Goal: Information Seeking & Learning: Learn about a topic

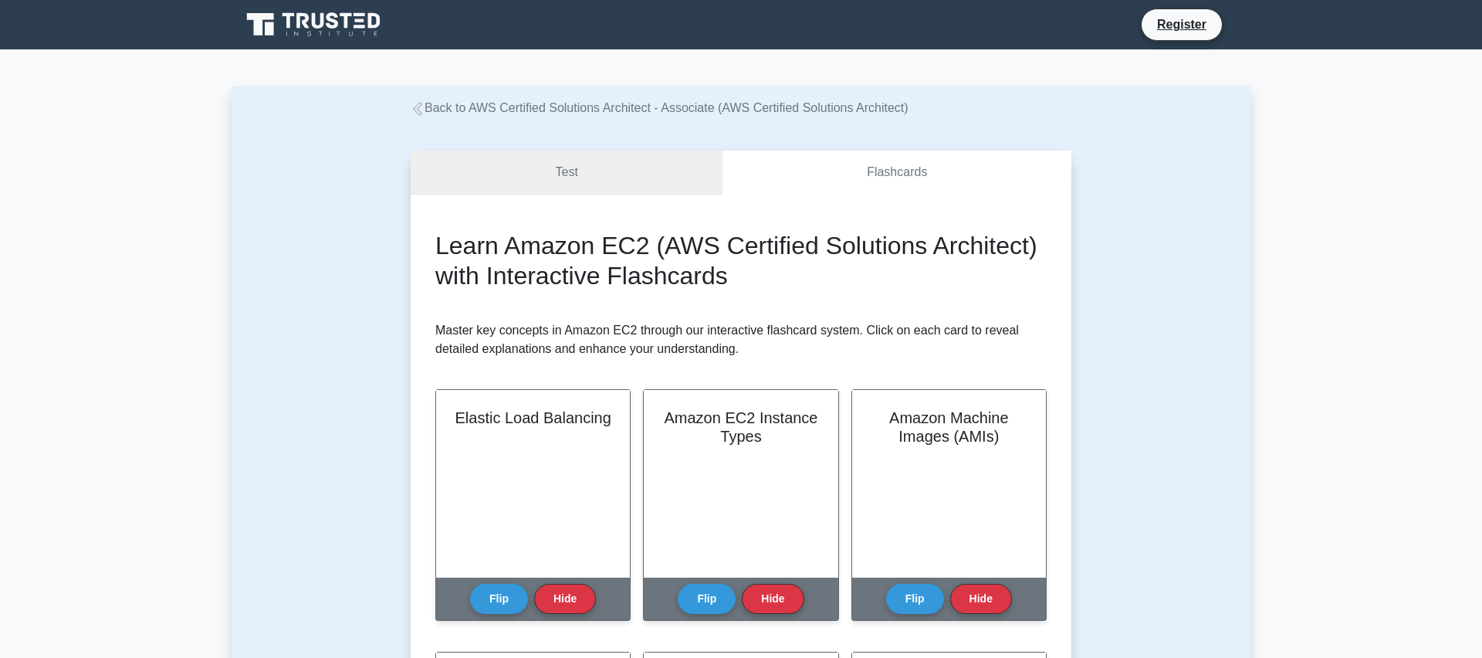
click at [567, 178] on link "Test" at bounding box center [567, 173] width 312 height 44
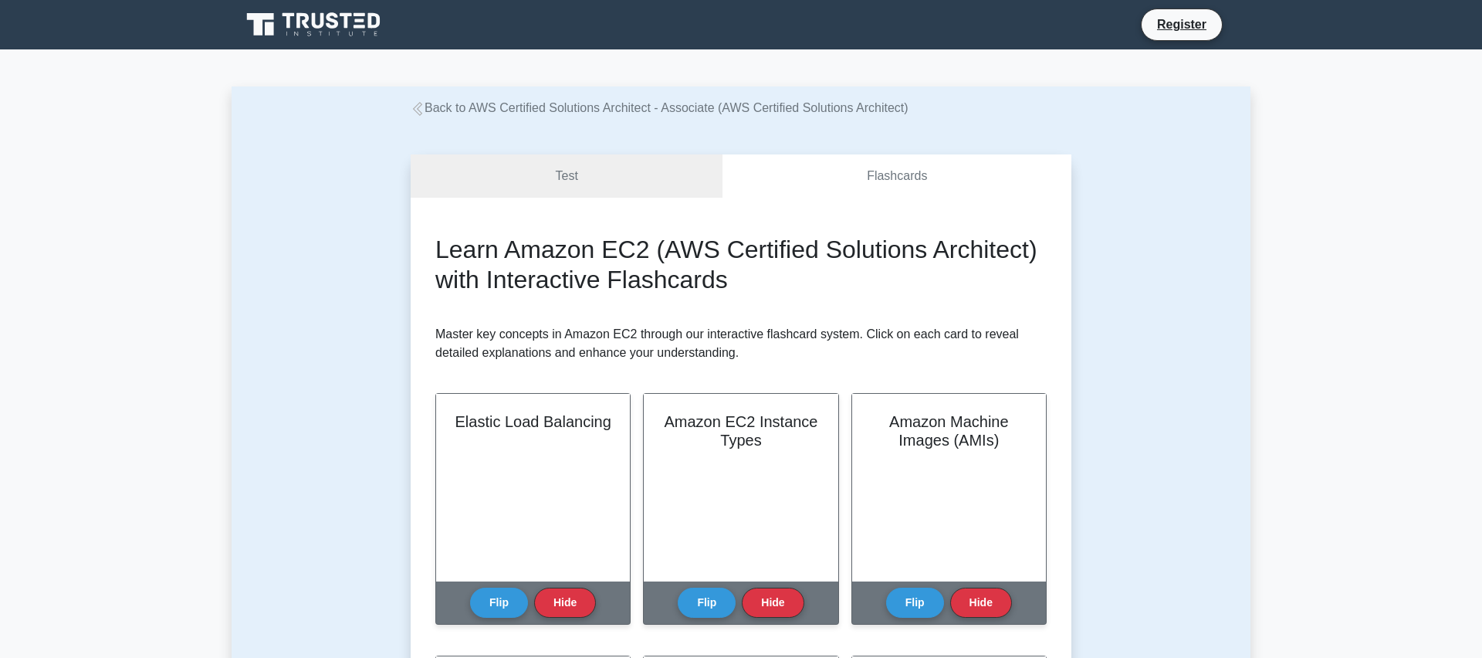
click at [427, 111] on link "Back to AWS Certified Solutions Architect - Associate (AWS Certified Solutions …" at bounding box center [660, 107] width 498 height 13
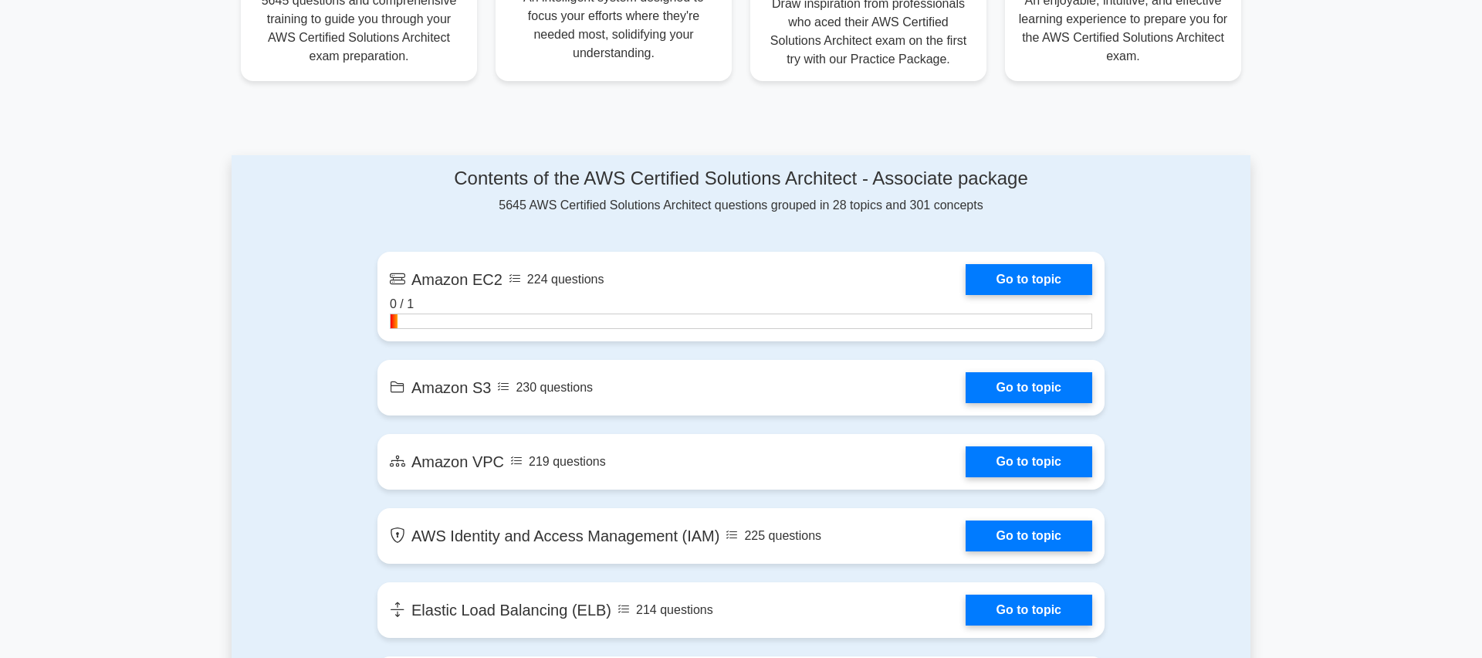
scroll to position [721, 0]
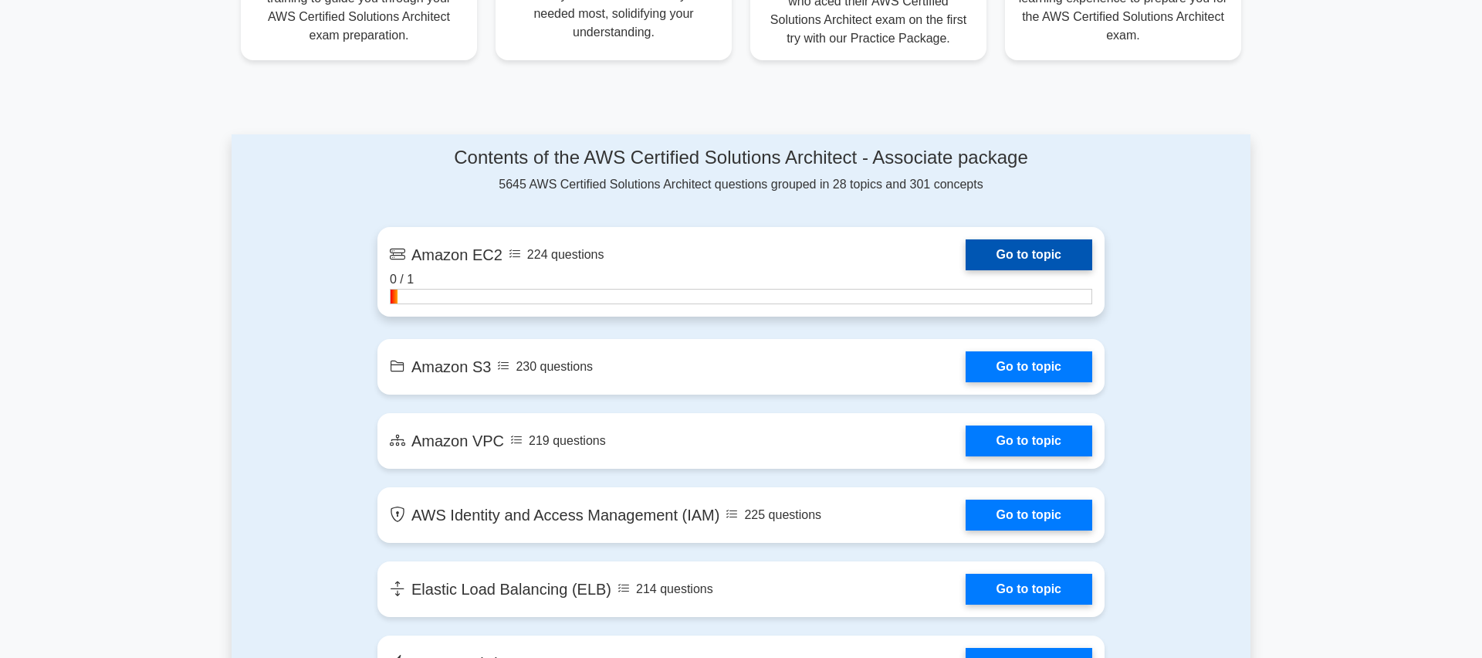
click at [966, 254] on link "Go to topic" at bounding box center [1029, 254] width 127 height 31
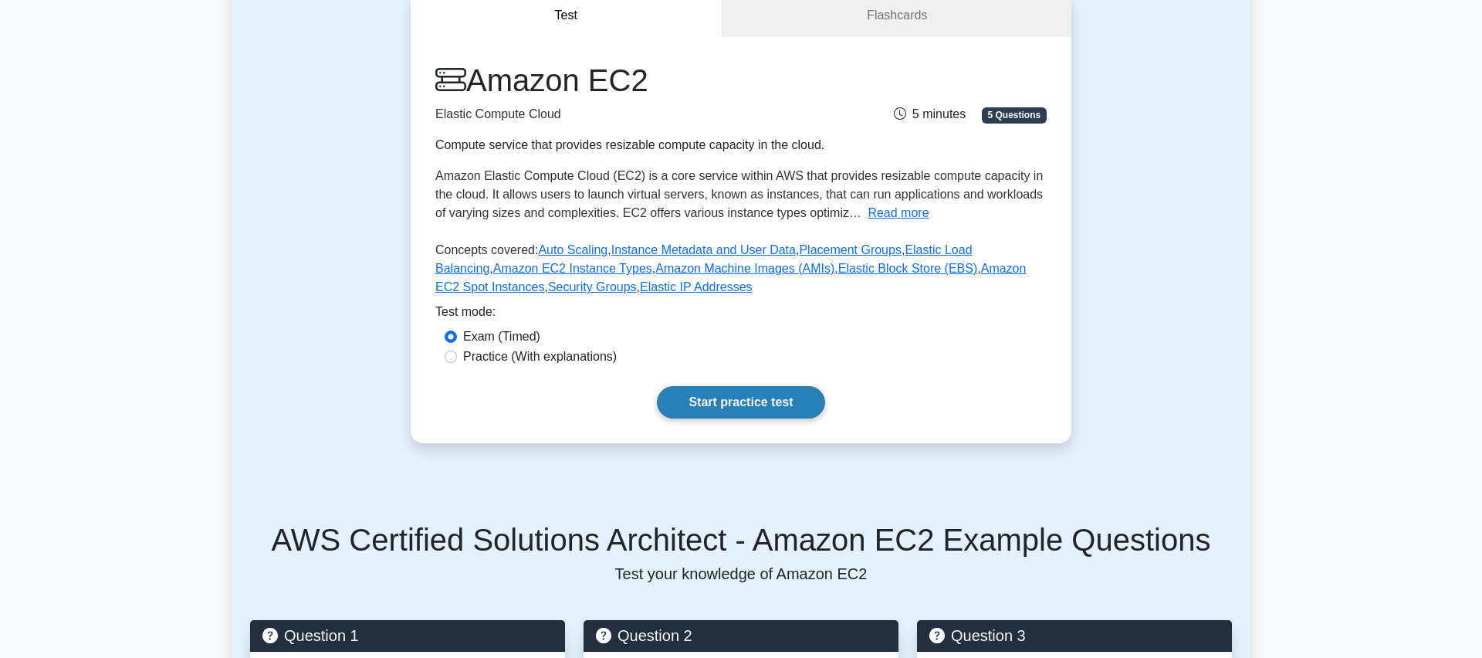
scroll to position [144, 0]
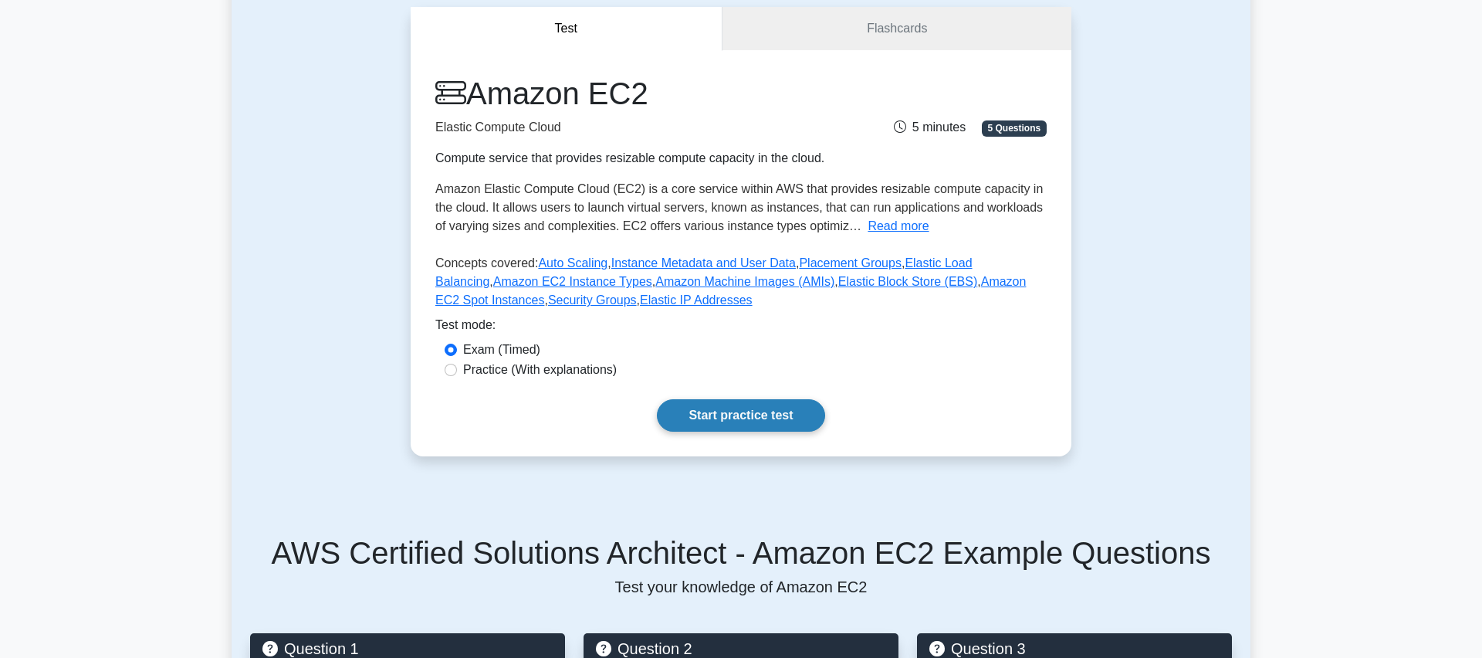
click at [756, 423] on link "Start practice test" at bounding box center [741, 415] width 168 height 32
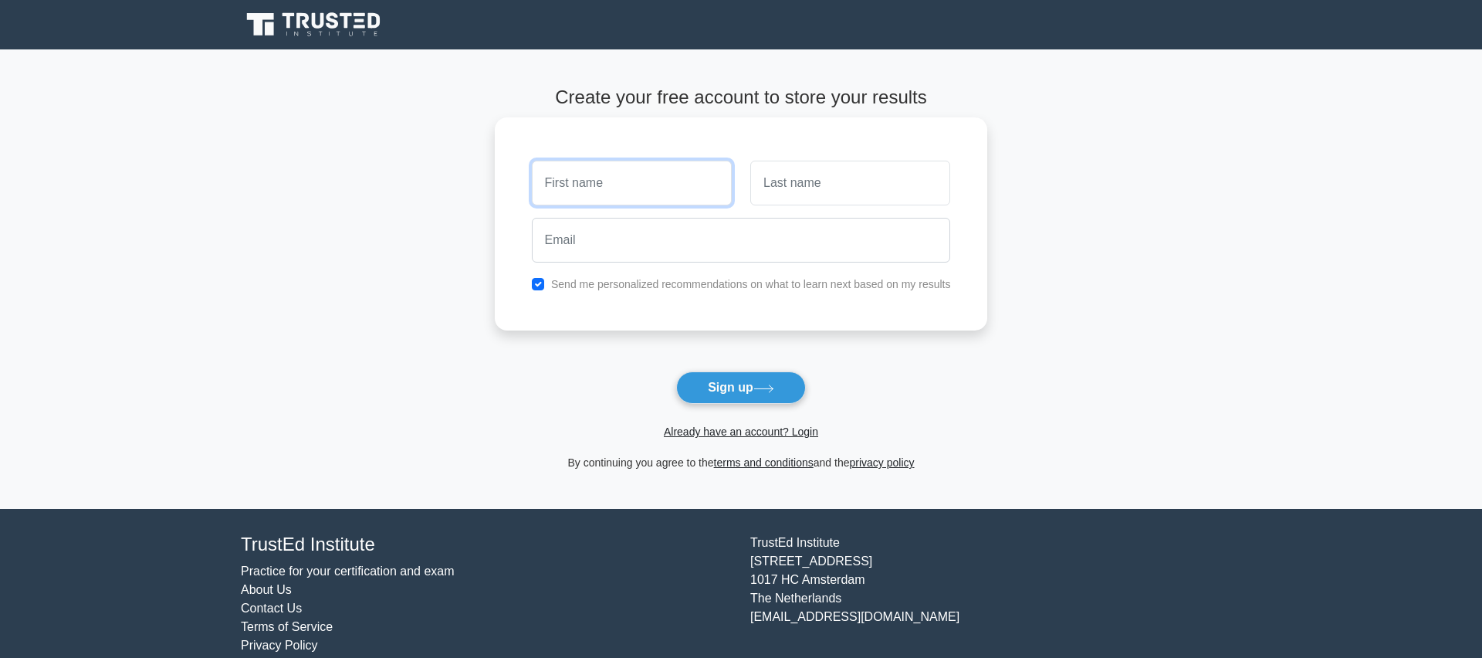
click at [591, 176] on input "text" at bounding box center [632, 183] width 200 height 45
